Goal: Register for event/course

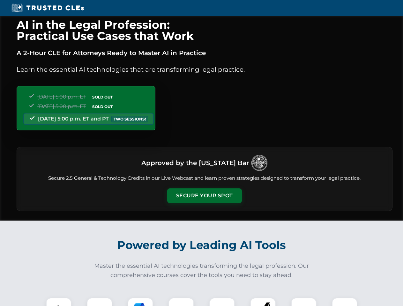
click at [204, 196] on button "Secure Your Spot" at bounding box center [204, 196] width 75 height 15
click at [59, 302] on img at bounding box center [58, 311] width 19 height 19
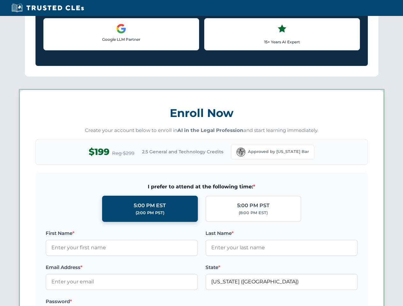
click at [140, 302] on label "Password *" at bounding box center [122, 302] width 152 height 8
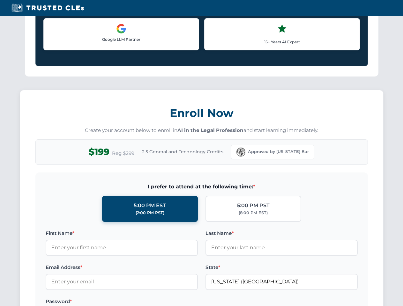
scroll to position [627, 0]
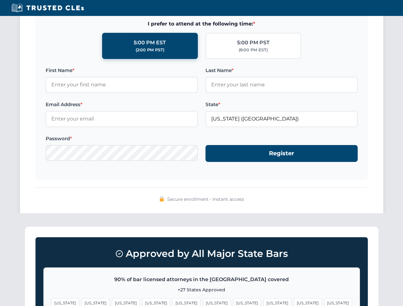
click at [294, 302] on span "[US_STATE]" at bounding box center [308, 303] width 28 height 9
